Goal: Task Accomplishment & Management: Use online tool/utility

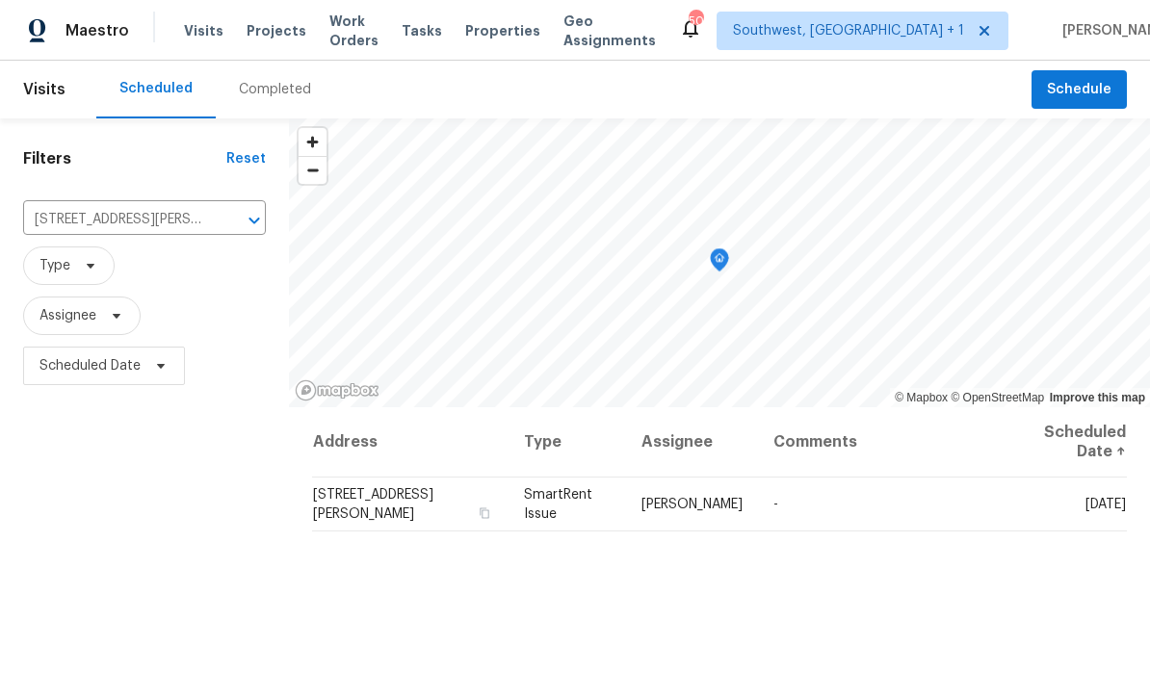
click at [227, 55] on div "Maestro Visits Projects Work Orders Tasks Properties Geo Assignments 50 Southwe…" at bounding box center [575, 30] width 1150 height 61
click at [269, 32] on span "Projects" at bounding box center [277, 30] width 60 height 19
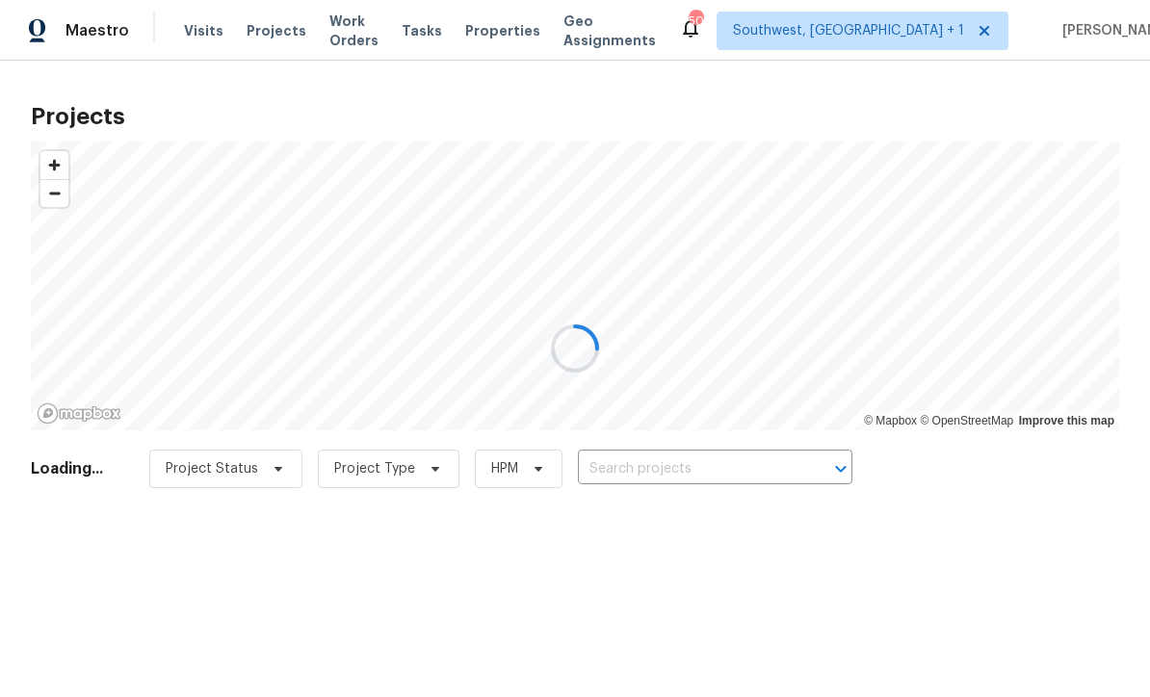
click at [674, 478] on div at bounding box center [575, 348] width 1150 height 697
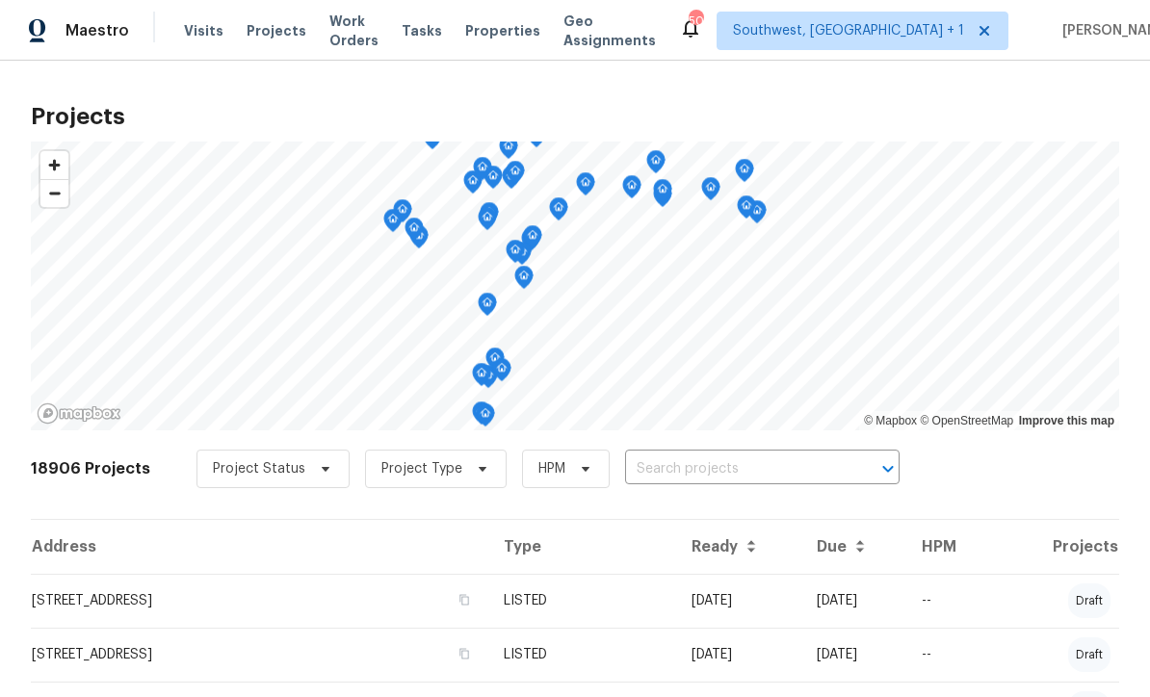
click at [681, 474] on input "text" at bounding box center [735, 470] width 221 height 30
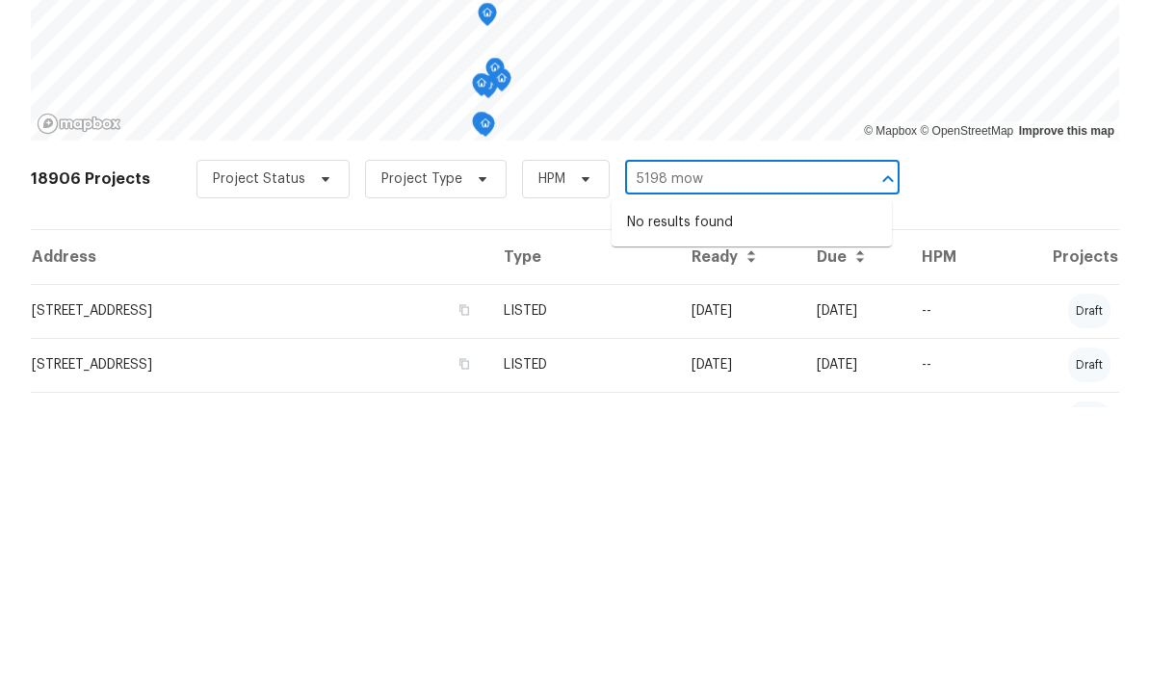
type input "5198 mo"
click at [769, 497] on li "[STREET_ADDRESS][PERSON_NAME]" at bounding box center [752, 513] width 280 height 32
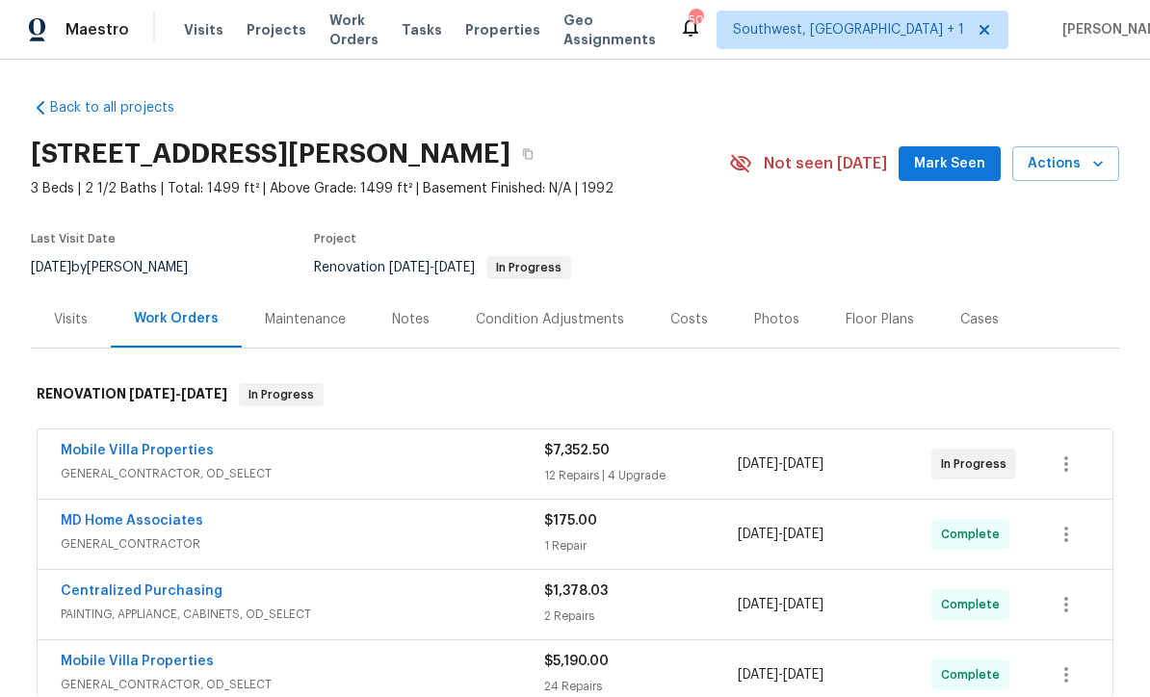
scroll to position [1, 0]
click at [1086, 167] on span "Actions" at bounding box center [1066, 165] width 76 height 24
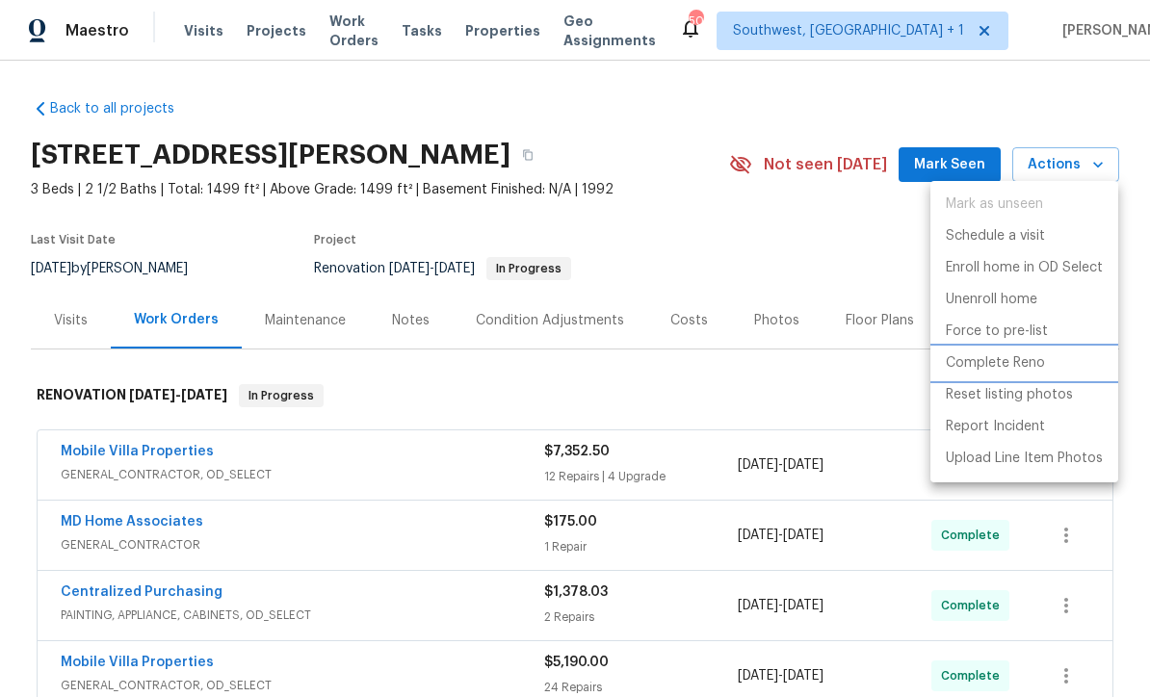
click at [1027, 364] on p "Complete Reno" at bounding box center [995, 364] width 99 height 20
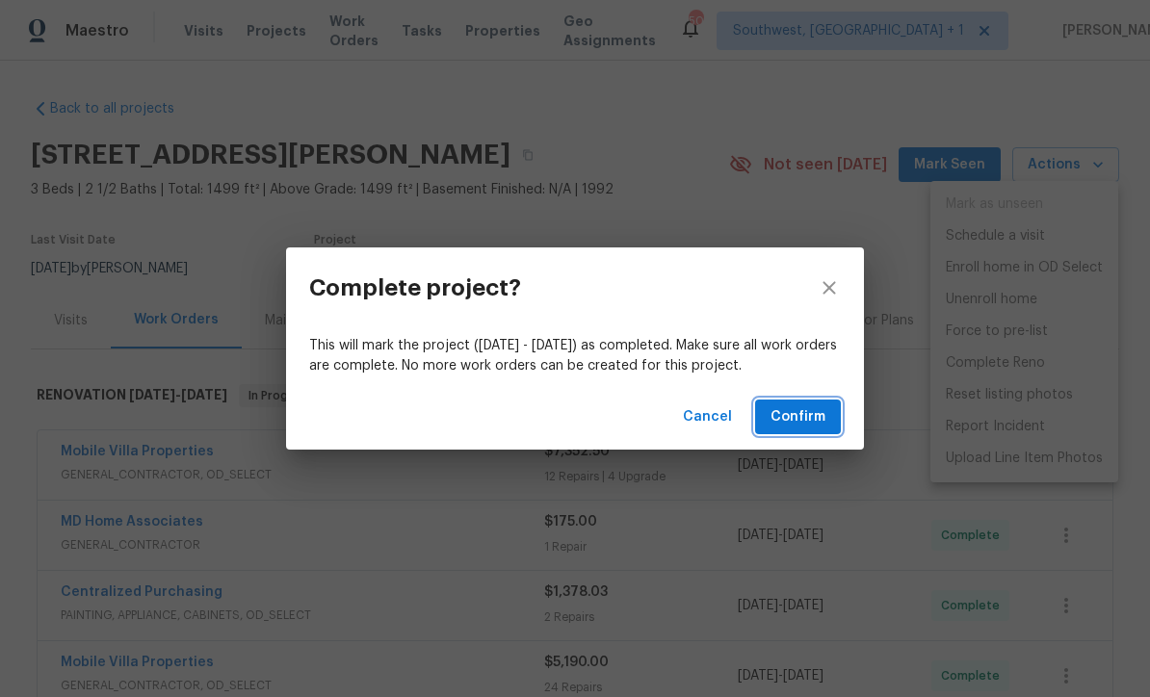
click at [805, 420] on span "Confirm" at bounding box center [798, 418] width 55 height 24
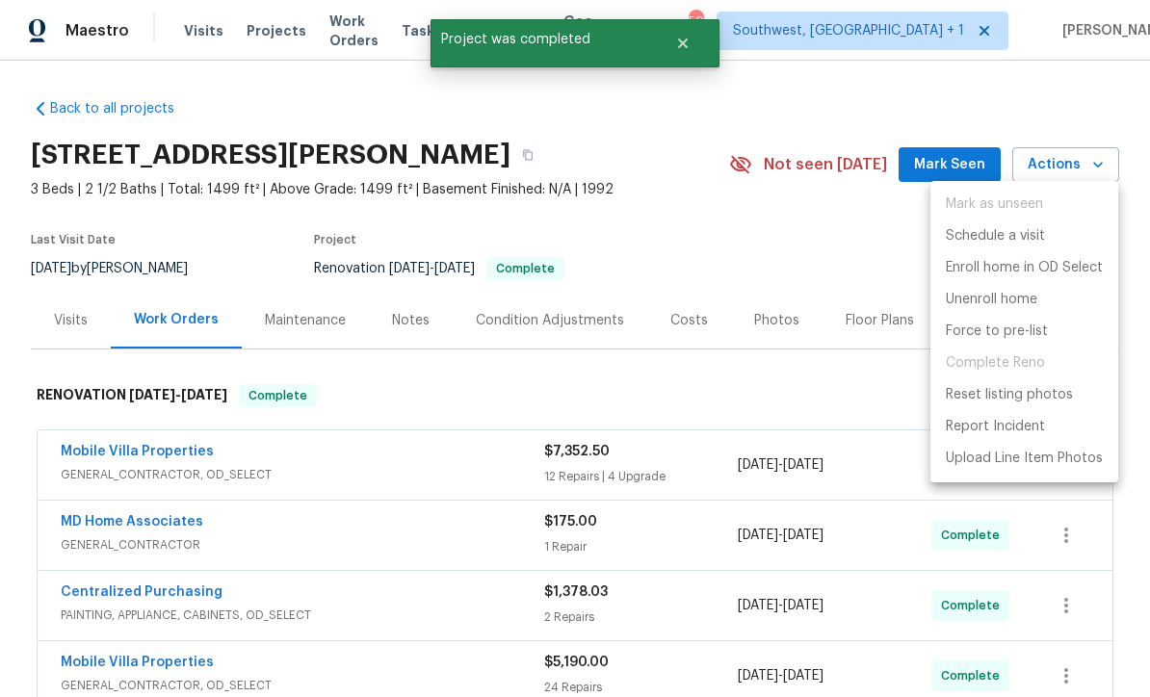
click at [833, 263] on div at bounding box center [575, 348] width 1150 height 697
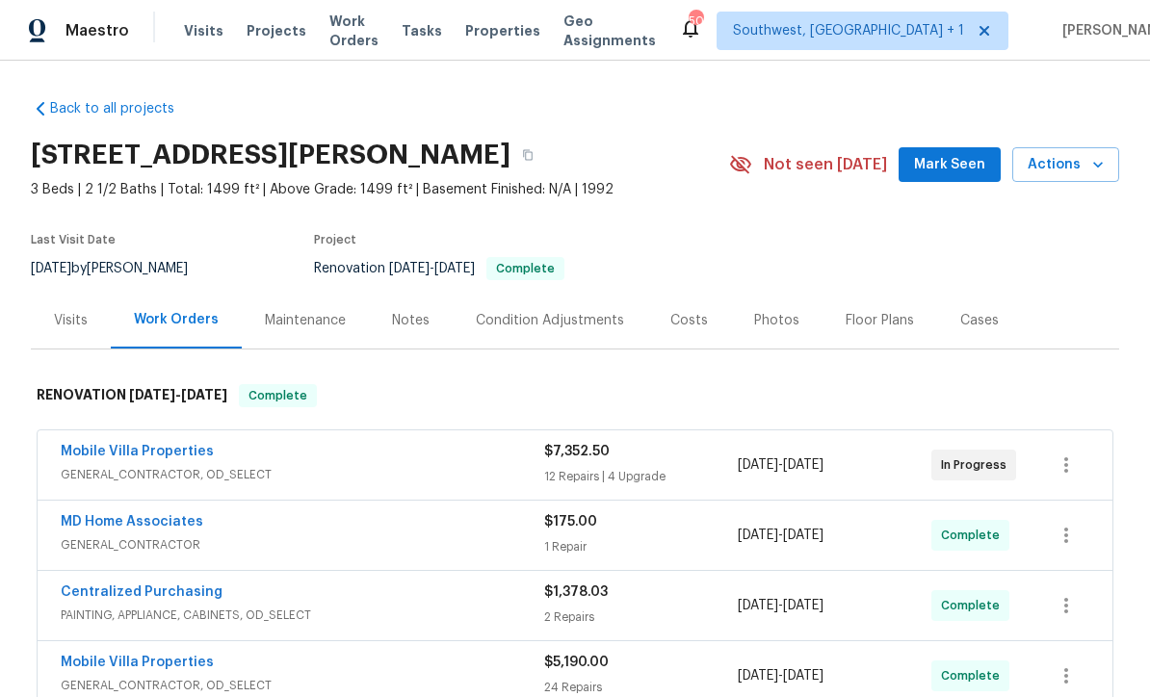
scroll to position [0, 0]
click at [1077, 166] on span "Actions" at bounding box center [1066, 165] width 76 height 24
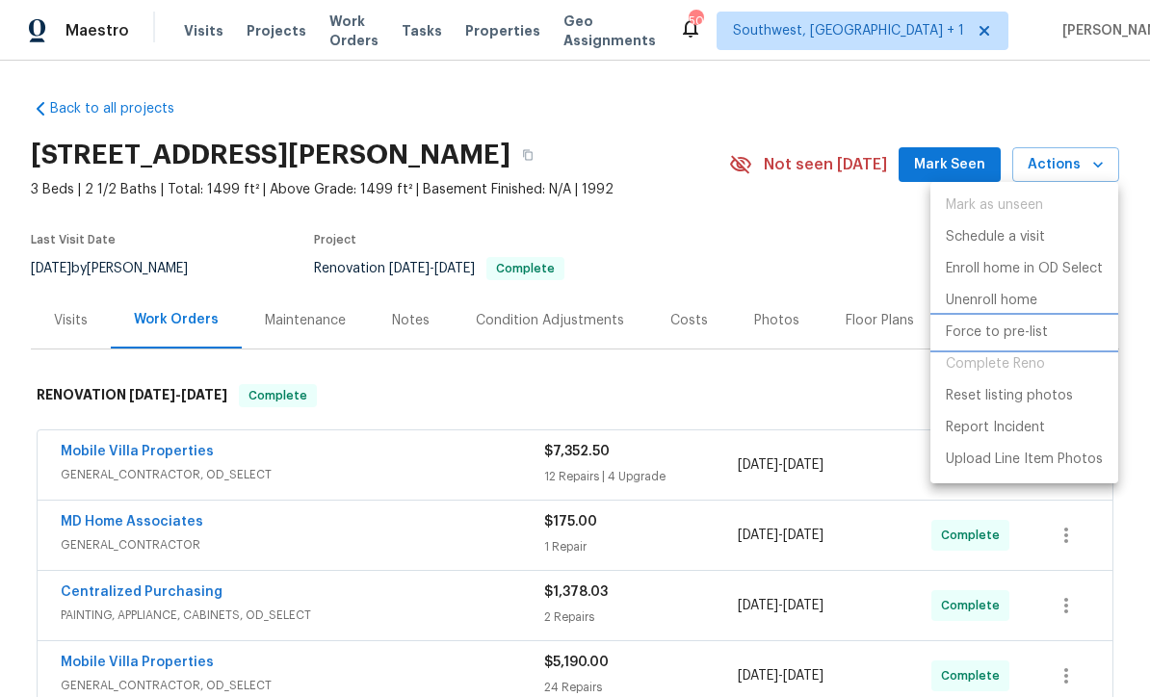
click at [996, 329] on p "Force to pre-list" at bounding box center [997, 333] width 102 height 20
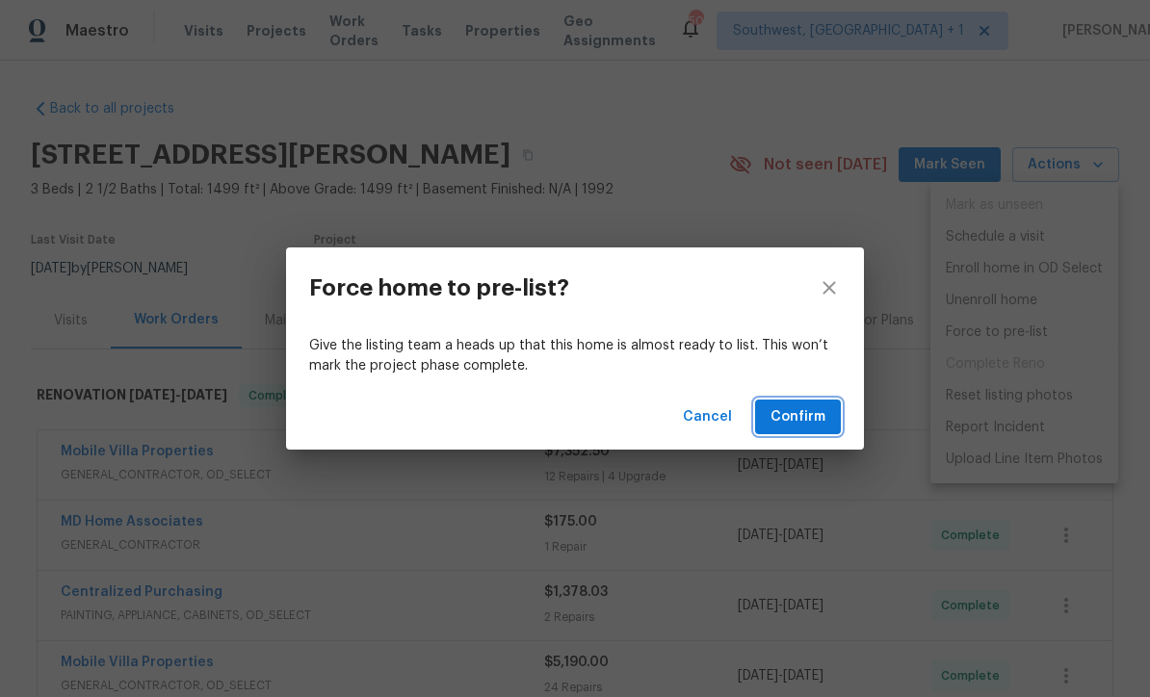
click at [806, 419] on span "Confirm" at bounding box center [798, 418] width 55 height 24
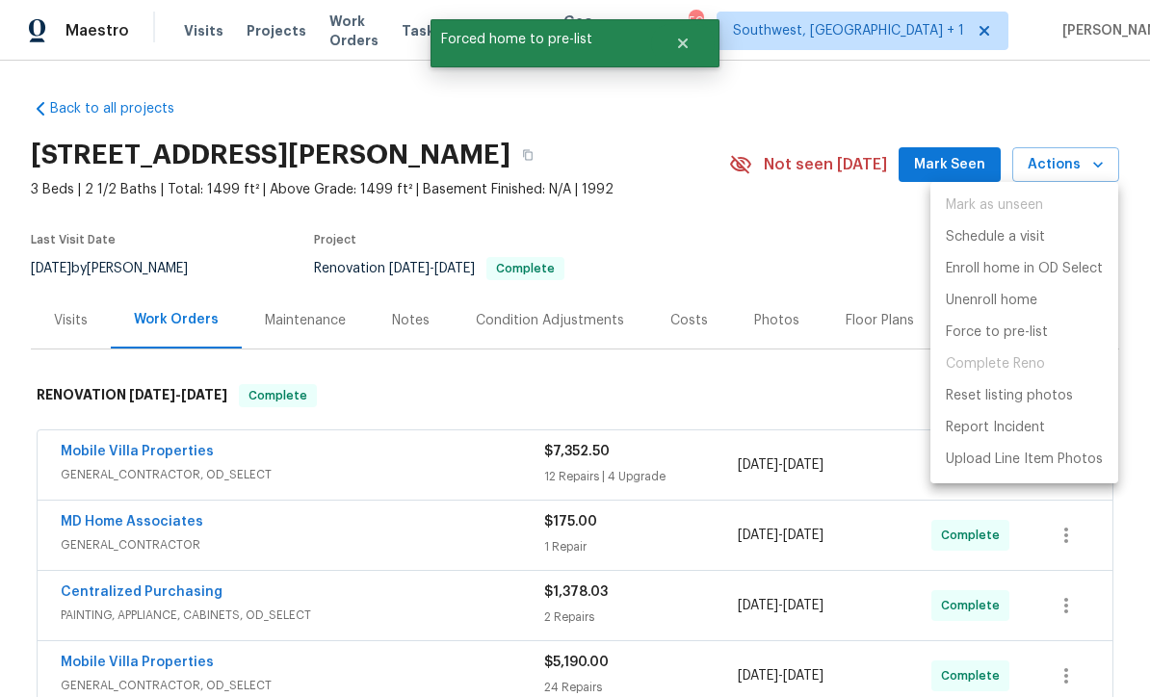
click at [816, 245] on div at bounding box center [575, 348] width 1150 height 697
